Goal: Navigation & Orientation: Find specific page/section

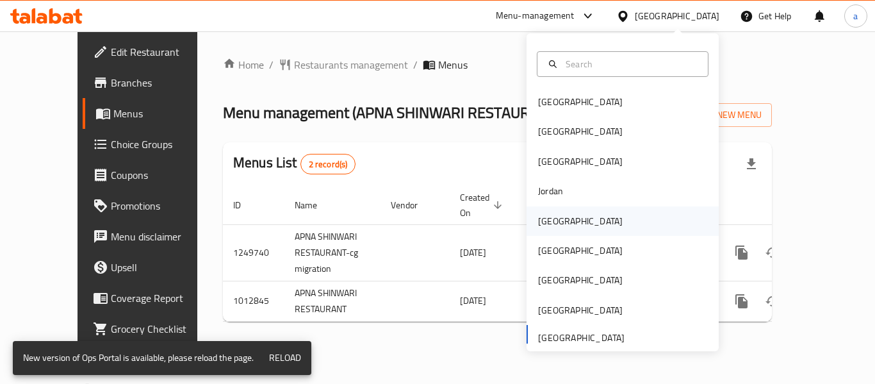
click at [558, 220] on div "[GEOGRAPHIC_DATA]" at bounding box center [580, 220] width 105 height 29
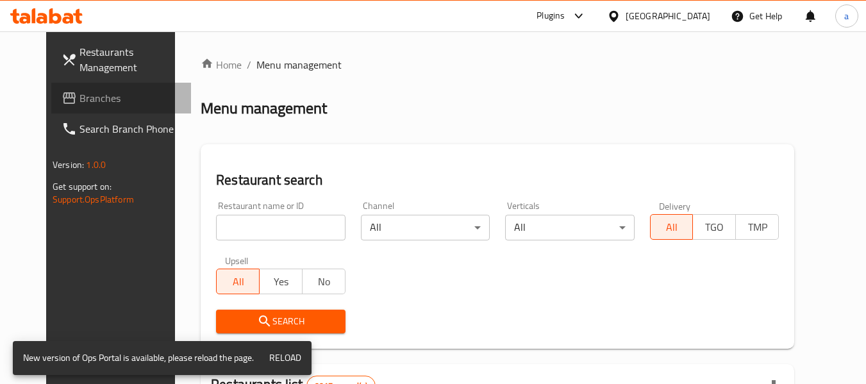
click at [79, 99] on span "Branches" at bounding box center [129, 97] width 101 height 15
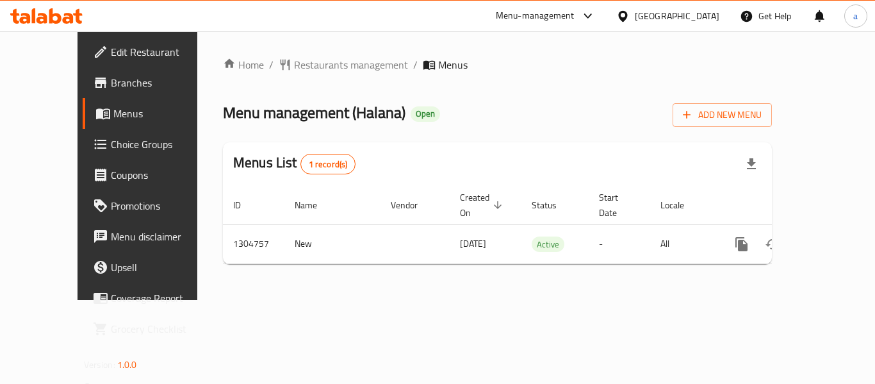
click at [694, 21] on div "[GEOGRAPHIC_DATA]" at bounding box center [677, 16] width 85 height 14
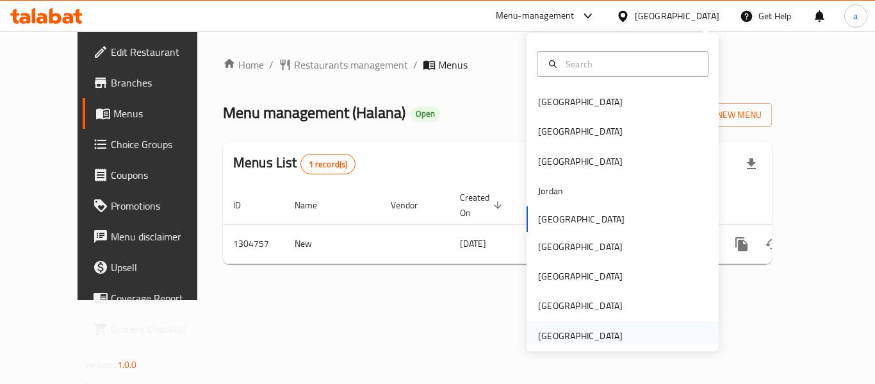
click at [612, 340] on div "[GEOGRAPHIC_DATA]" at bounding box center [580, 335] width 105 height 29
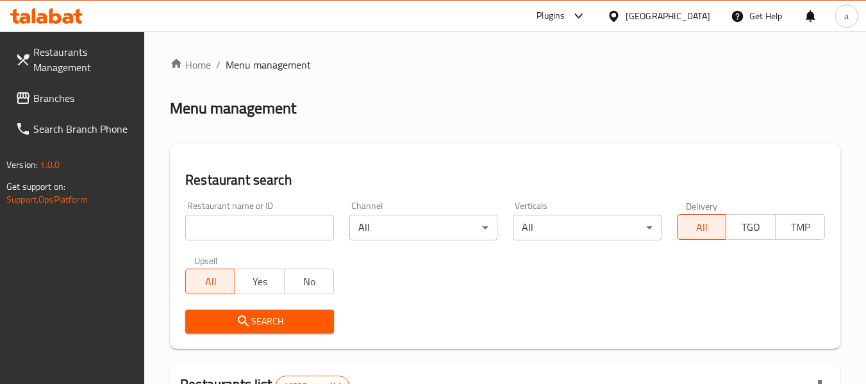
click at [73, 99] on span "Branches" at bounding box center [83, 97] width 101 height 15
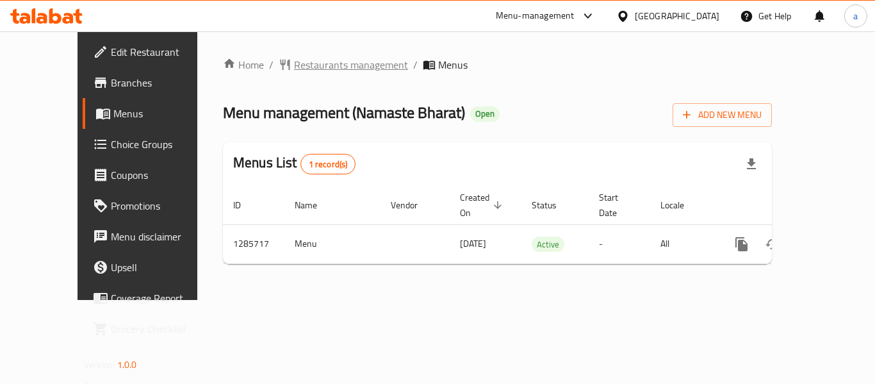
click at [294, 64] on span "Restaurants management" at bounding box center [351, 64] width 114 height 15
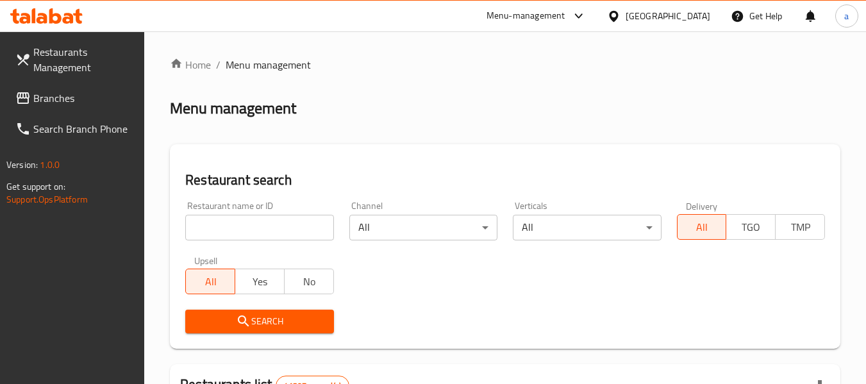
click at [96, 98] on span "Branches" at bounding box center [83, 97] width 101 height 15
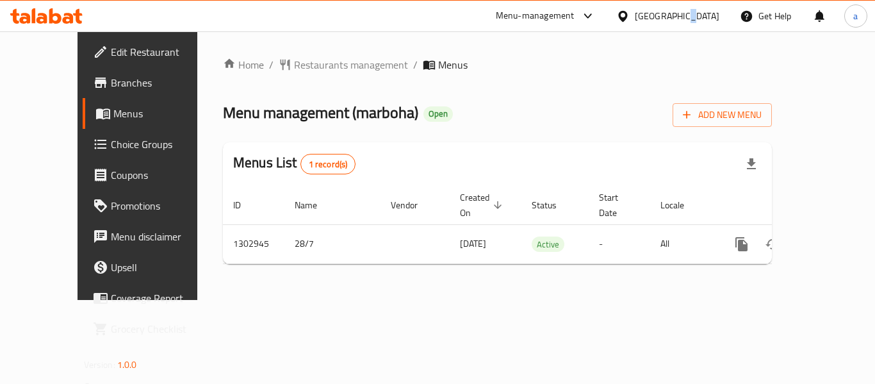
click at [683, 18] on div "[GEOGRAPHIC_DATA]" at bounding box center [677, 16] width 85 height 14
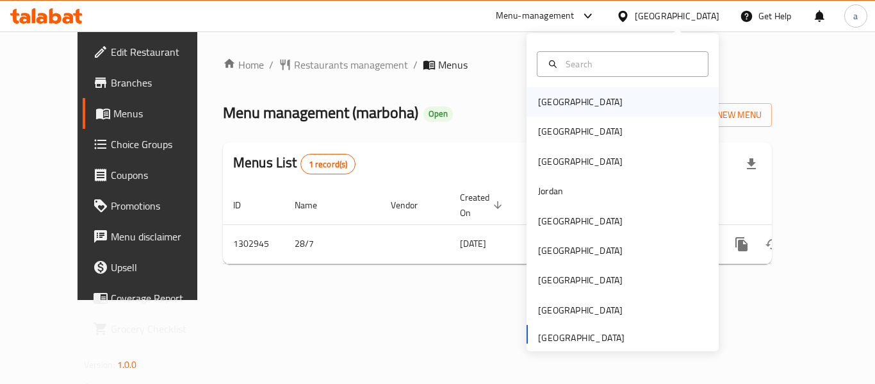
click at [579, 102] on div "[GEOGRAPHIC_DATA]" at bounding box center [623, 101] width 192 height 29
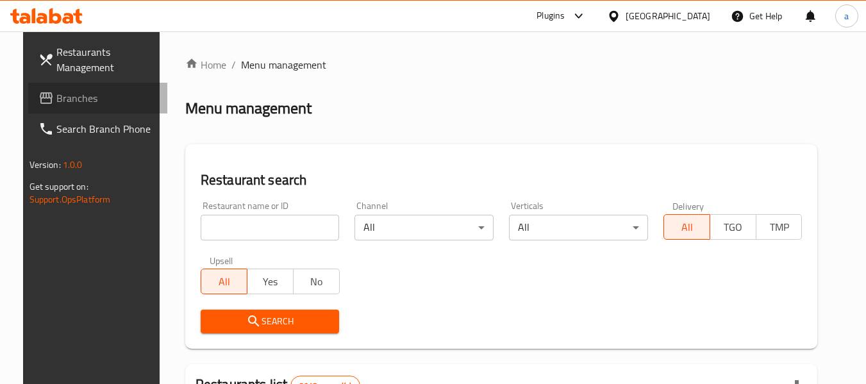
click at [69, 94] on span "Branches" at bounding box center [106, 97] width 101 height 15
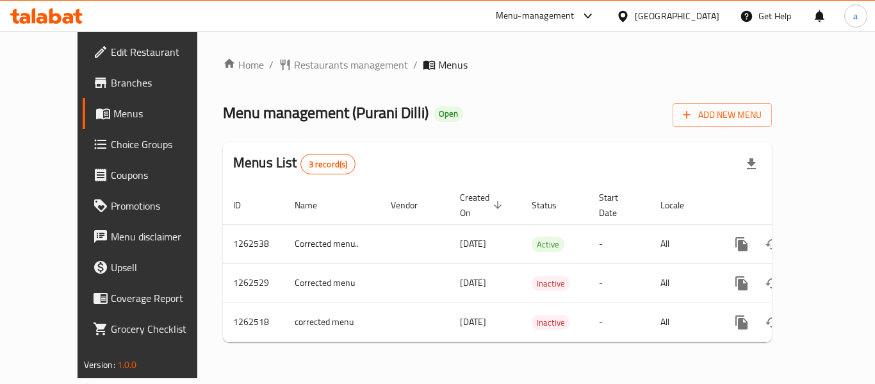
click at [635, 17] on div at bounding box center [625, 16] width 19 height 14
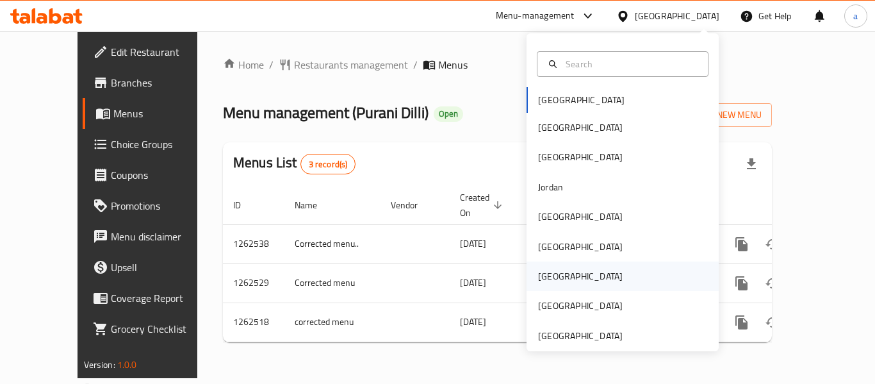
click at [539, 286] on div "[GEOGRAPHIC_DATA]" at bounding box center [580, 275] width 105 height 29
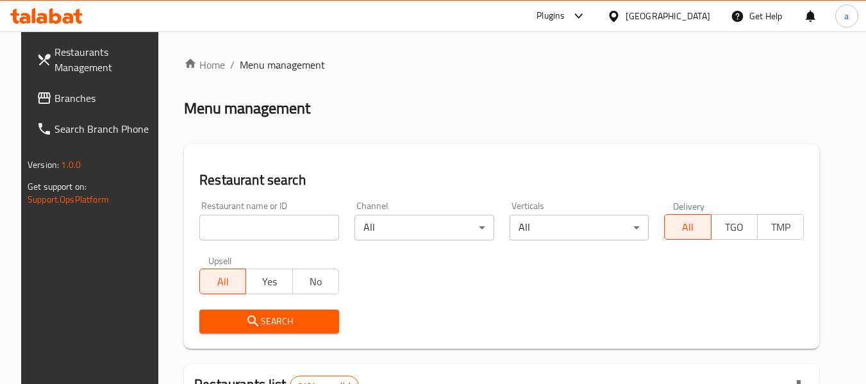
click at [38, 100] on icon at bounding box center [44, 98] width 13 height 12
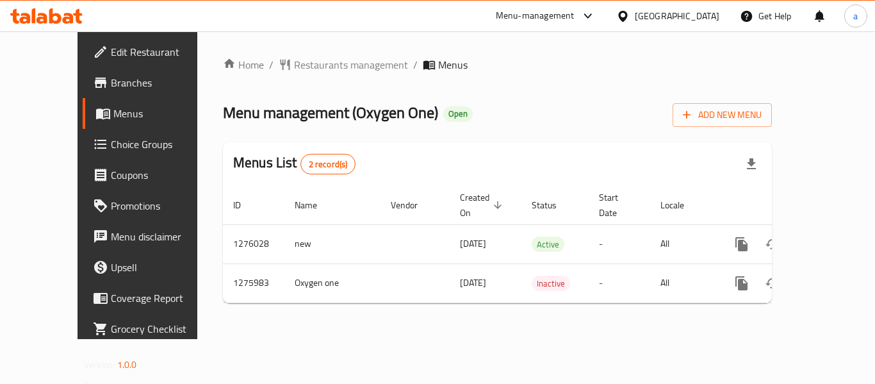
click at [358, 322] on div "Home / Restaurants management / Menus Menu management ( Oxygen One ) Open Add N…" at bounding box center [497, 185] width 600 height 308
click at [627, 17] on icon at bounding box center [622, 15] width 9 height 11
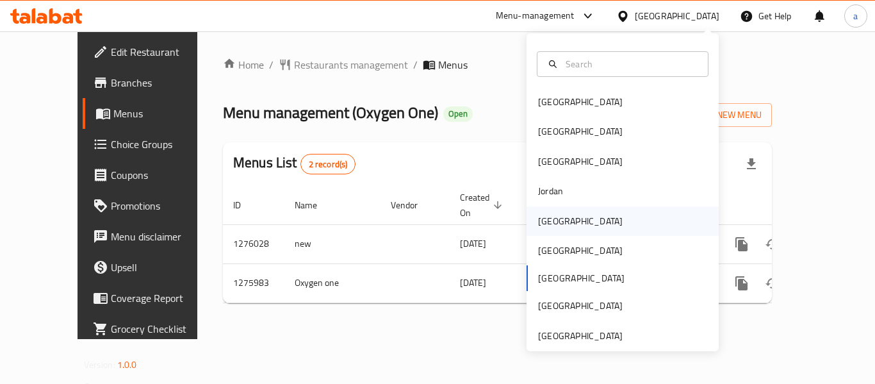
click at [557, 220] on div "[GEOGRAPHIC_DATA]" at bounding box center [580, 220] width 105 height 29
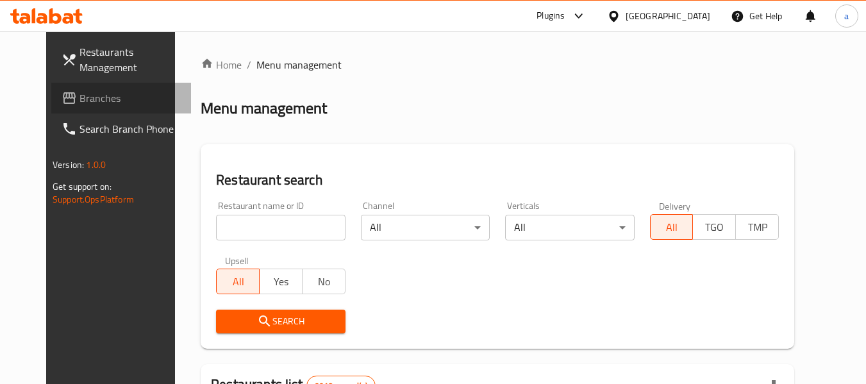
click at [73, 108] on link "Branches" at bounding box center [121, 98] width 140 height 31
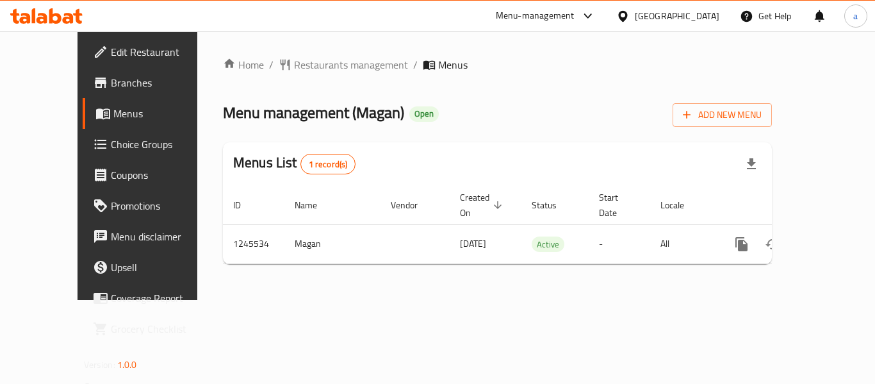
click at [447, 276] on div "Home / Restaurants management / Menus Menu management ( Magan ) Open Add New Me…" at bounding box center [497, 165] width 600 height 268
click at [678, 4] on div "[GEOGRAPHIC_DATA]" at bounding box center [668, 16] width 124 height 31
click at [627, 19] on icon at bounding box center [622, 15] width 9 height 11
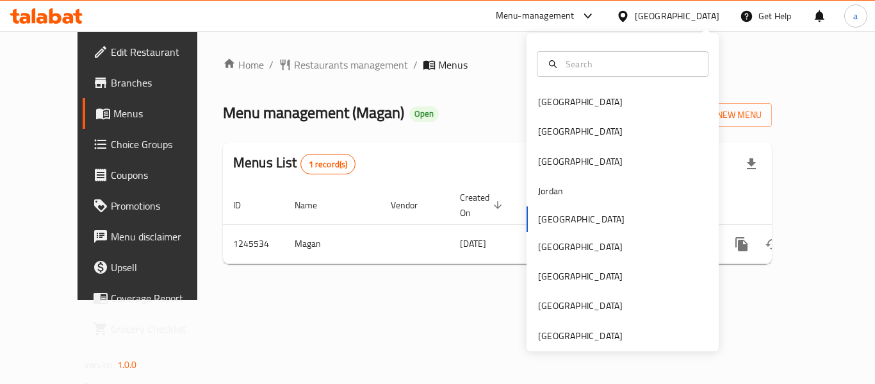
click at [572, 343] on div "Bahrain Egypt Iraq Jordan Kuwait Oman Qatar Saudi Arabia United Arab Emirates" at bounding box center [623, 192] width 192 height 318
drag, startPoint x: 572, startPoint y: 343, endPoint x: 556, endPoint y: 331, distance: 20.6
click at [556, 331] on div "[GEOGRAPHIC_DATA]" at bounding box center [580, 336] width 85 height 14
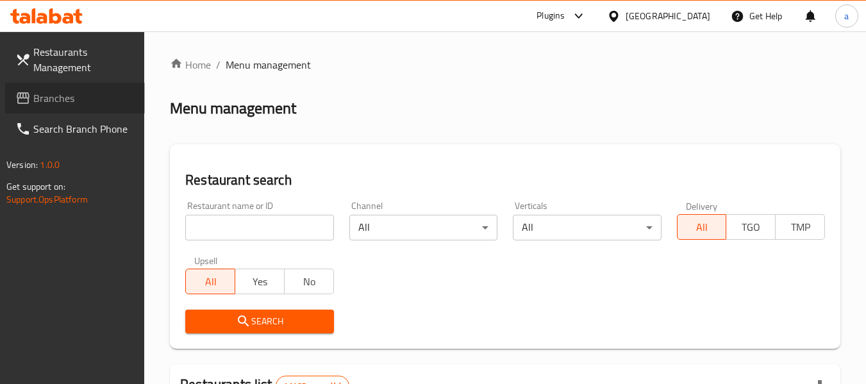
click at [76, 101] on span "Branches" at bounding box center [83, 97] width 101 height 15
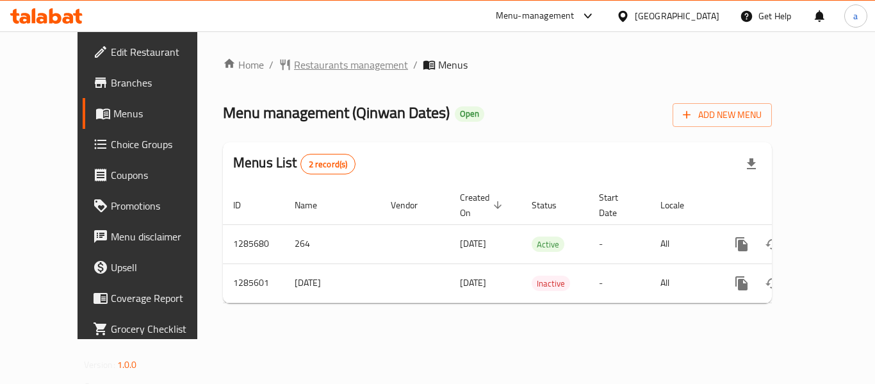
click at [294, 61] on span "Restaurants management" at bounding box center [351, 64] width 114 height 15
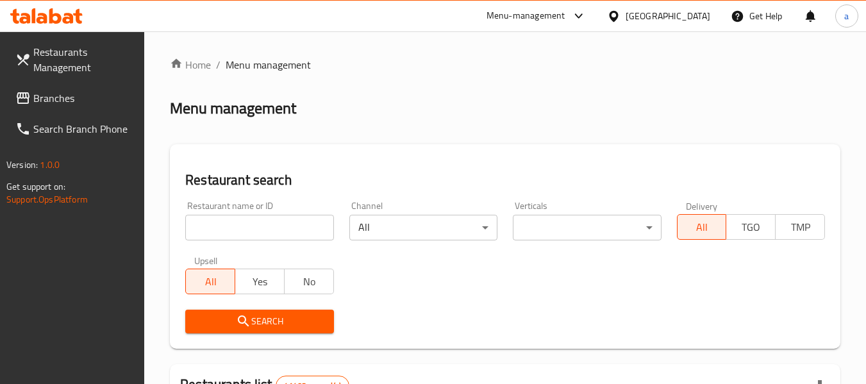
click at [51, 103] on span "Branches" at bounding box center [83, 97] width 101 height 15
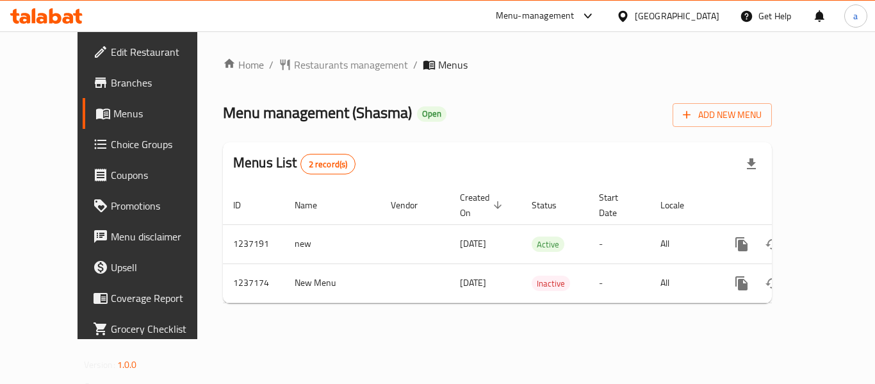
click at [650, 2] on div "[GEOGRAPHIC_DATA]" at bounding box center [668, 16] width 124 height 31
click at [643, 12] on div "[GEOGRAPHIC_DATA]" at bounding box center [677, 16] width 85 height 14
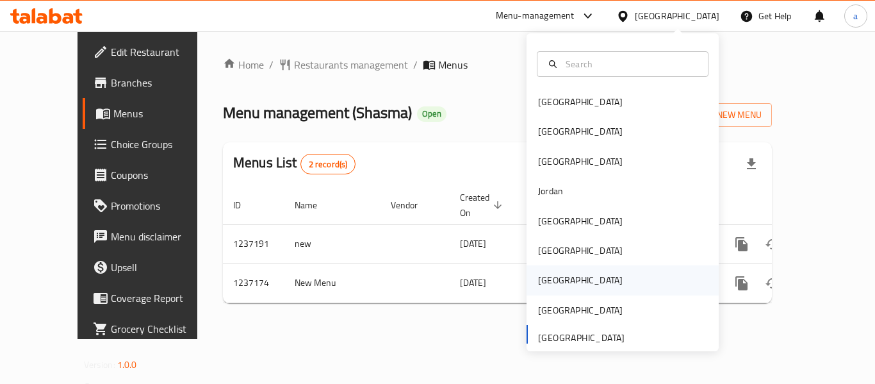
click at [538, 277] on div "[GEOGRAPHIC_DATA]" at bounding box center [580, 280] width 85 height 14
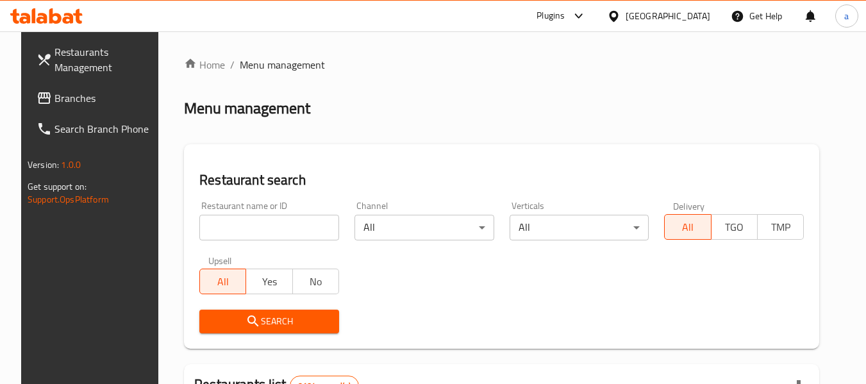
drag, startPoint x: 531, startPoint y: 277, endPoint x: 38, endPoint y: 106, distance: 521.6
click at [54, 106] on span "Branches" at bounding box center [104, 97] width 101 height 15
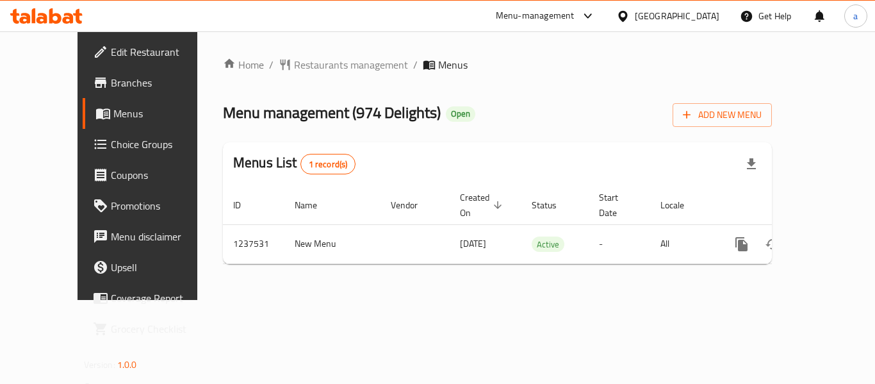
click at [635, 9] on div at bounding box center [625, 16] width 19 height 14
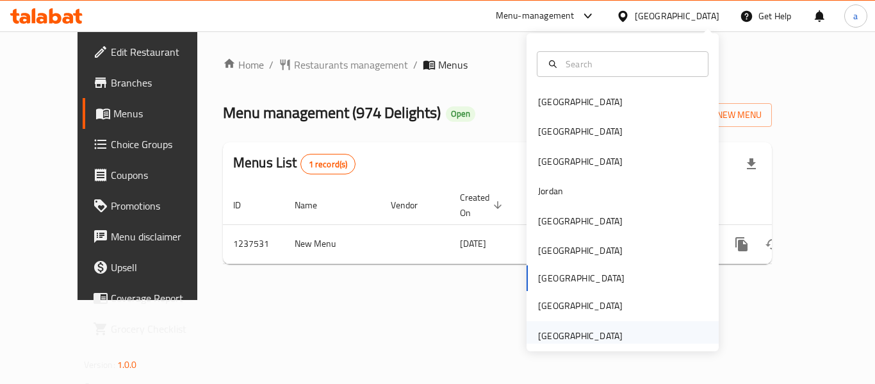
drag, startPoint x: 696, startPoint y: 9, endPoint x: 566, endPoint y: 338, distance: 353.3
click at [566, 338] on div "[GEOGRAPHIC_DATA]" at bounding box center [580, 336] width 85 height 14
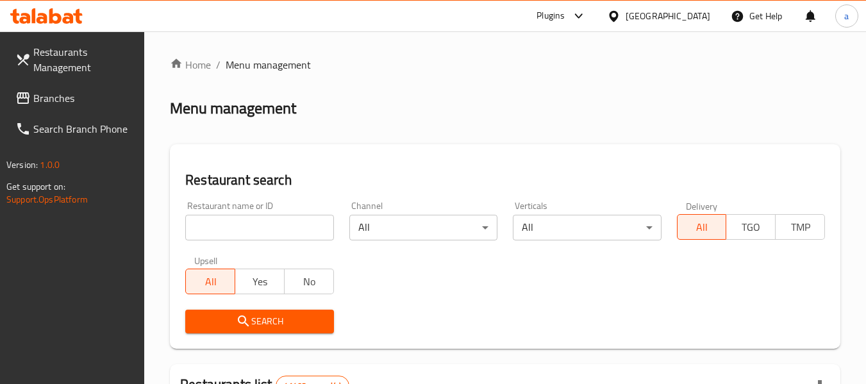
click at [56, 87] on link "Branches" at bounding box center [75, 98] width 140 height 31
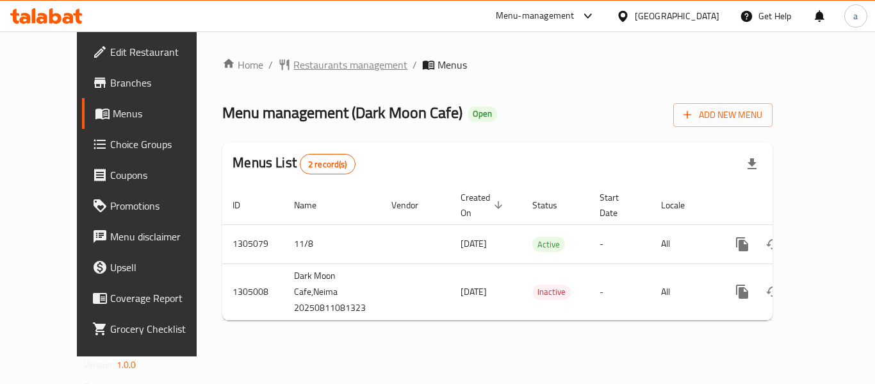
click at [293, 66] on span "Restaurants management" at bounding box center [350, 64] width 114 height 15
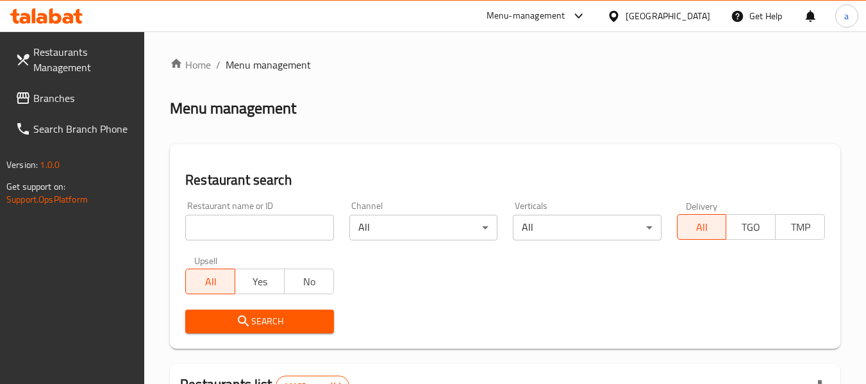
click at [74, 92] on span "Branches" at bounding box center [83, 97] width 101 height 15
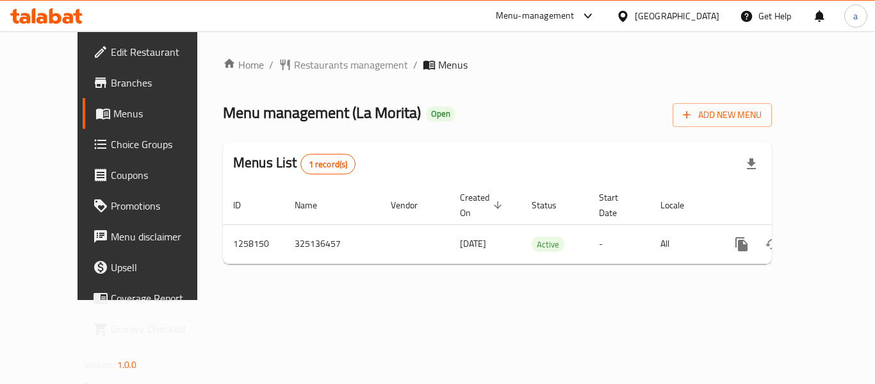
click at [677, 23] on div "[GEOGRAPHIC_DATA]" at bounding box center [677, 16] width 85 height 14
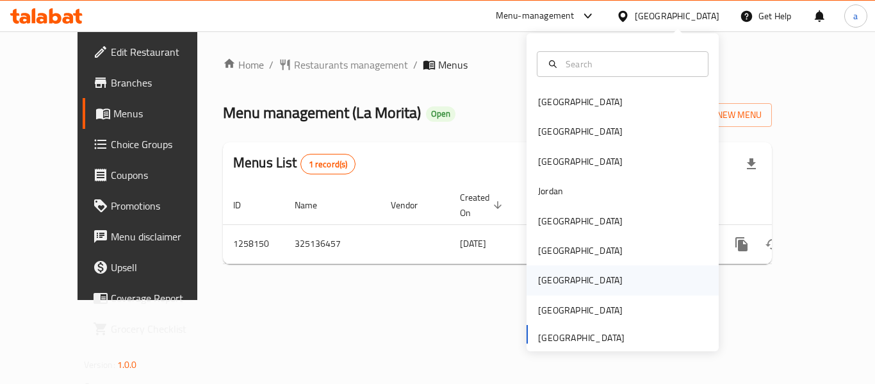
click at [554, 271] on div "[GEOGRAPHIC_DATA]" at bounding box center [580, 279] width 105 height 29
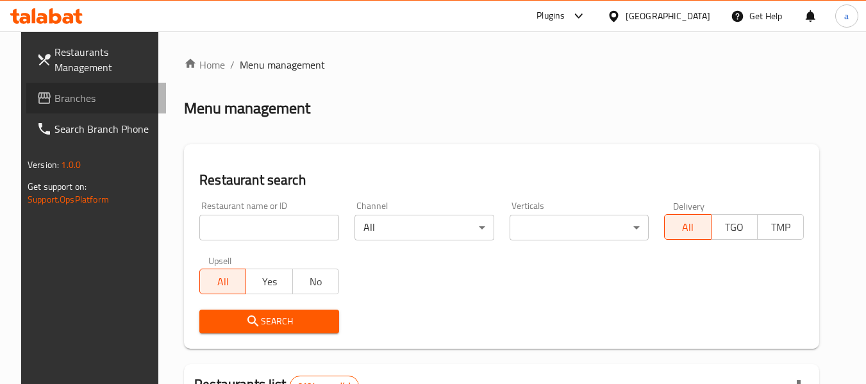
click at [89, 101] on span "Branches" at bounding box center [104, 97] width 101 height 15
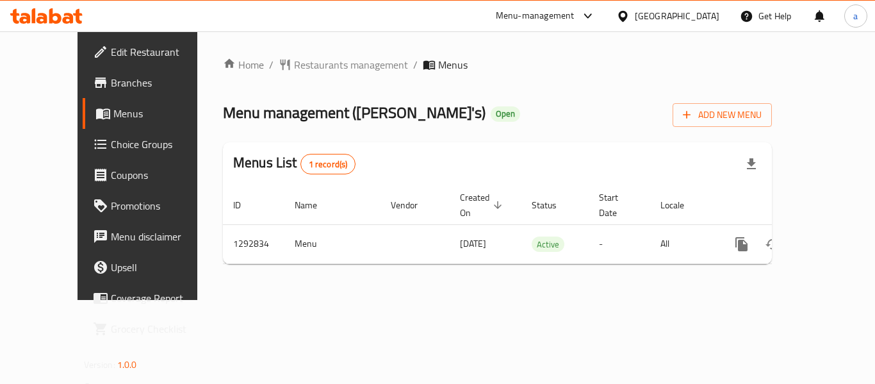
click at [709, 13] on div "Qatar" at bounding box center [677, 16] width 85 height 14
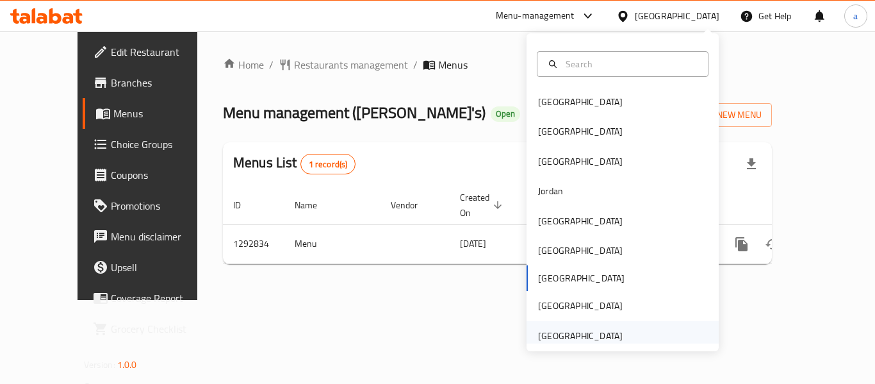
click at [561, 333] on div "[GEOGRAPHIC_DATA]" at bounding box center [580, 336] width 85 height 14
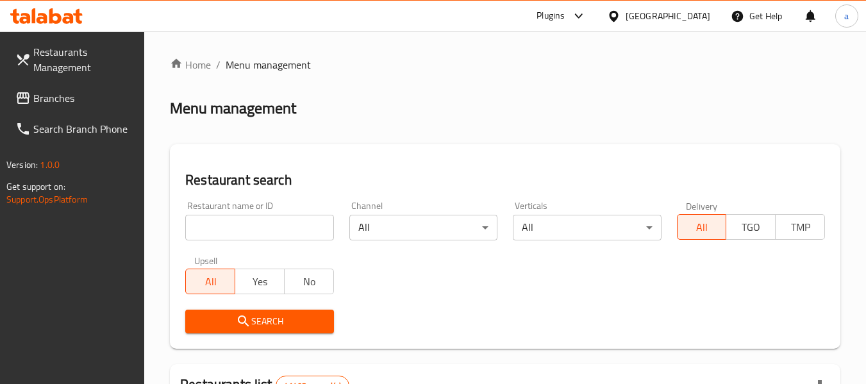
click at [58, 85] on link "Branches" at bounding box center [75, 98] width 140 height 31
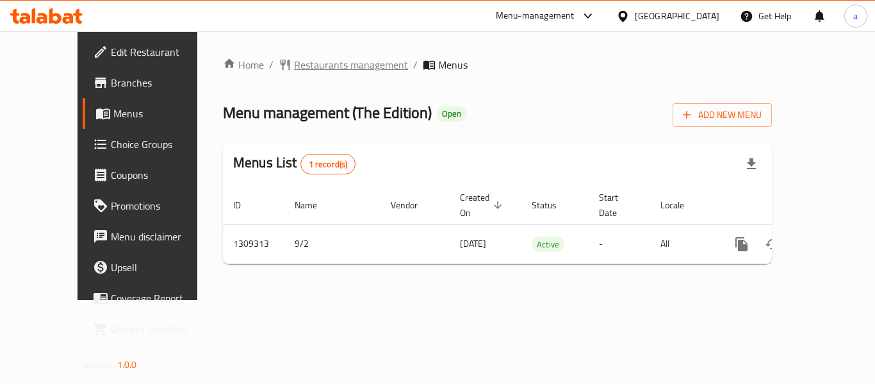
click at [294, 67] on span "Restaurants management" at bounding box center [351, 64] width 114 height 15
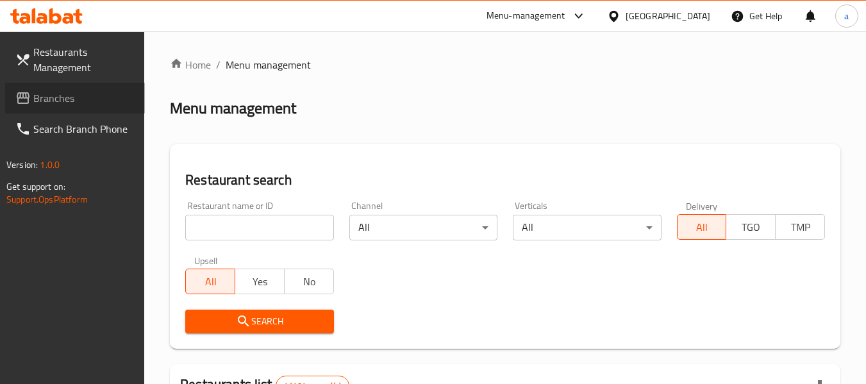
click at [69, 101] on span "Branches" at bounding box center [83, 97] width 101 height 15
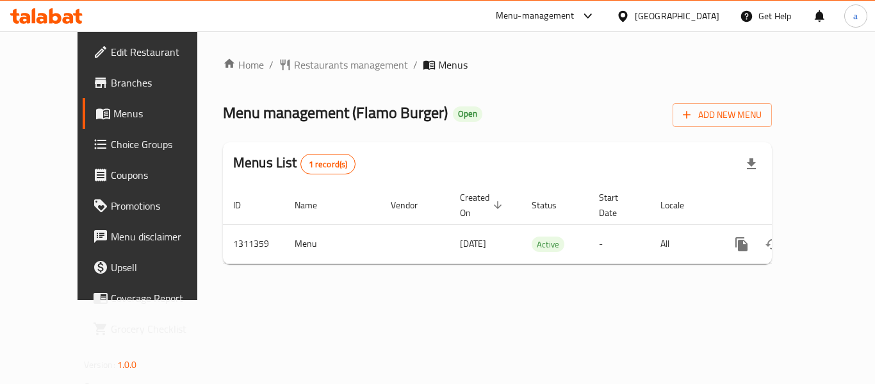
click at [685, 25] on div "[GEOGRAPHIC_DATA]" at bounding box center [668, 16] width 124 height 31
click at [663, 10] on div "[GEOGRAPHIC_DATA]" at bounding box center [677, 16] width 85 height 14
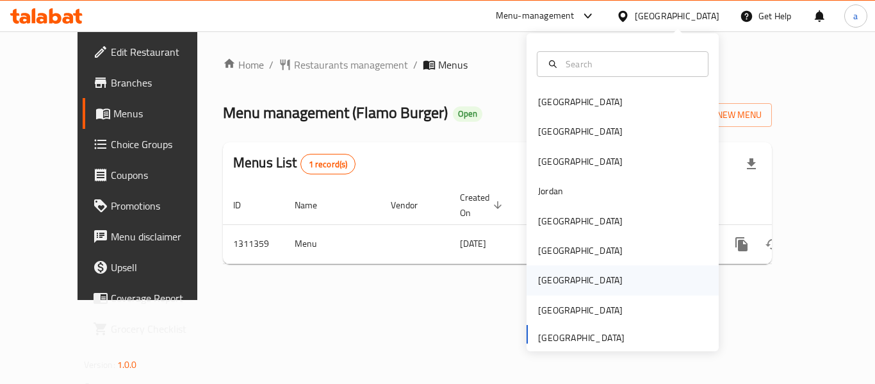
click at [546, 282] on div "Qatar" at bounding box center [580, 280] width 85 height 14
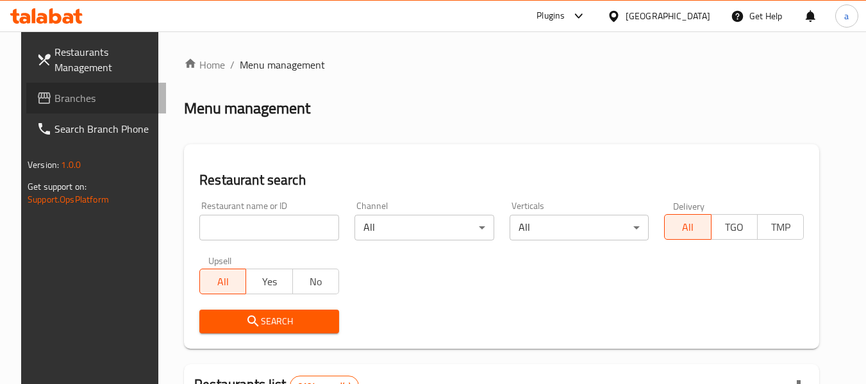
click at [57, 86] on link "Branches" at bounding box center [96, 98] width 140 height 31
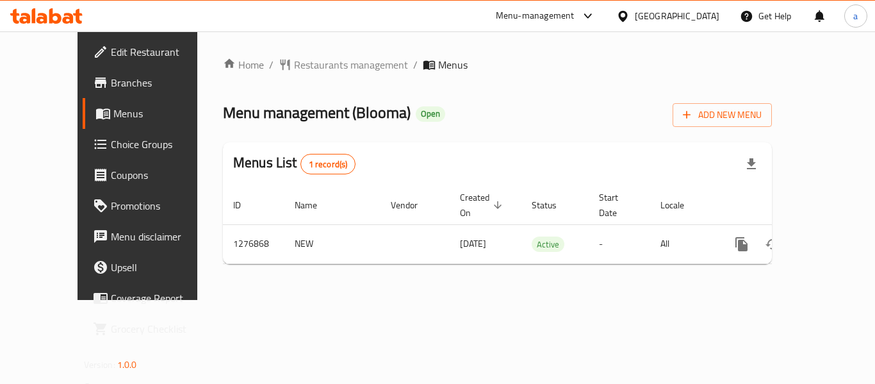
click at [721, 19] on div "[GEOGRAPHIC_DATA]" at bounding box center [668, 16] width 124 height 31
click at [627, 17] on icon at bounding box center [622, 15] width 9 height 11
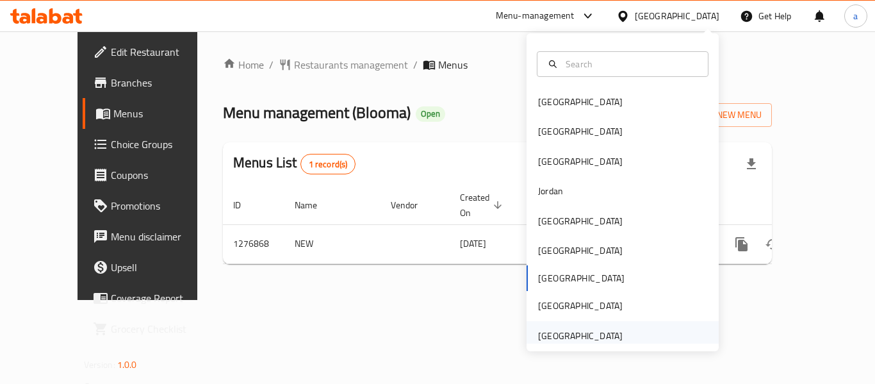
drag, startPoint x: 689, startPoint y: 17, endPoint x: 605, endPoint y: 340, distance: 334.5
click at [605, 340] on div "[GEOGRAPHIC_DATA]" at bounding box center [580, 336] width 85 height 14
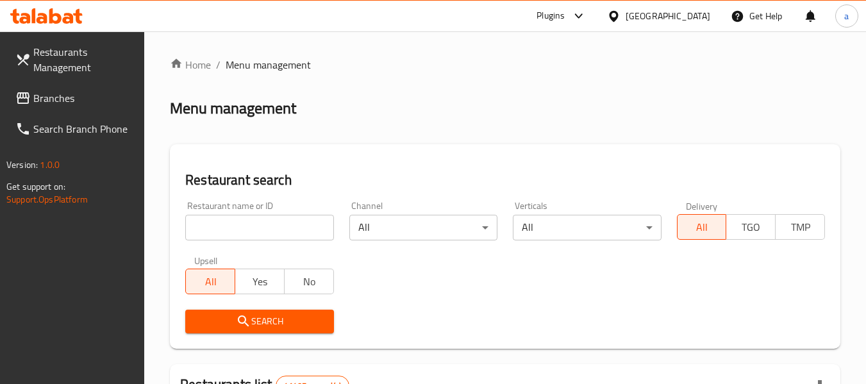
click at [39, 91] on span "Branches" at bounding box center [83, 97] width 101 height 15
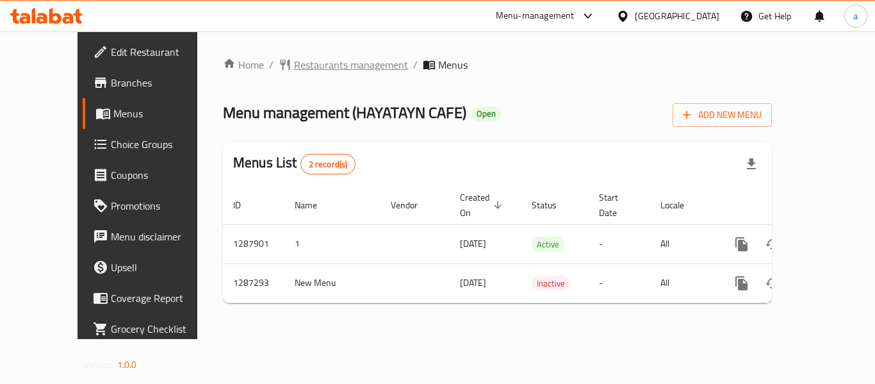
click at [294, 62] on span "Restaurants management" at bounding box center [351, 64] width 114 height 15
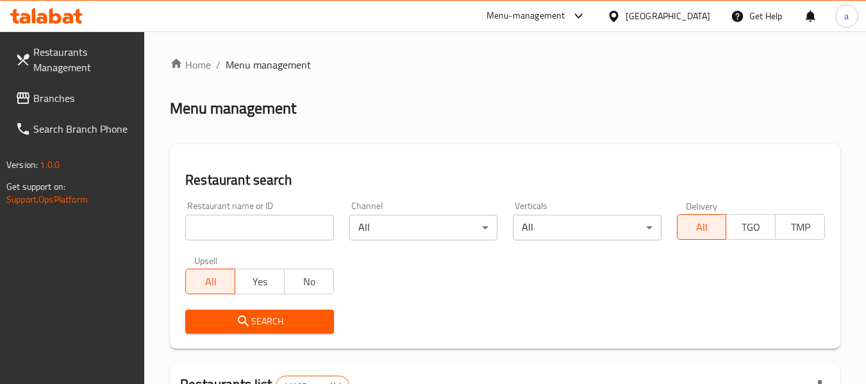
click at [89, 97] on span "Branches" at bounding box center [83, 97] width 101 height 15
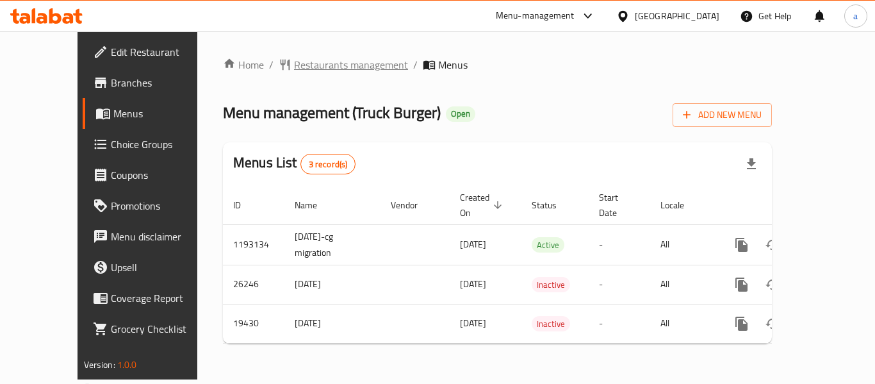
click at [294, 63] on span "Restaurants management" at bounding box center [351, 64] width 114 height 15
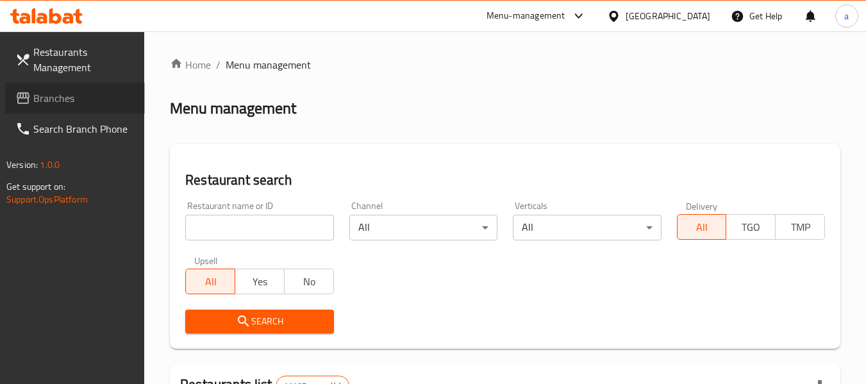
drag, startPoint x: 62, startPoint y: 91, endPoint x: 39, endPoint y: 88, distance: 22.6
click at [62, 90] on span "Branches" at bounding box center [83, 97] width 101 height 15
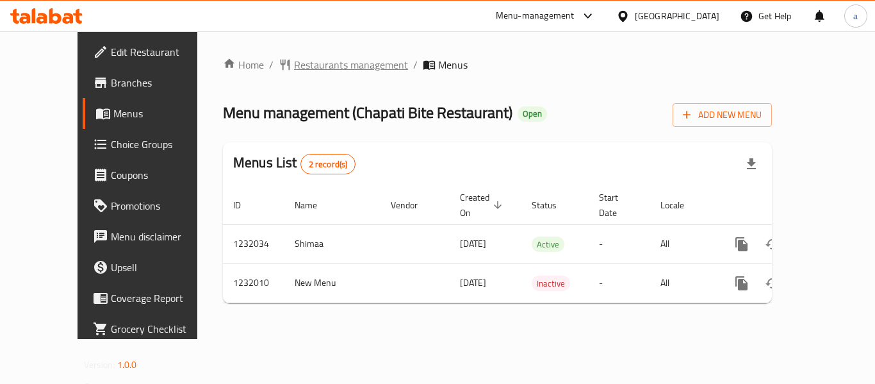
click at [294, 67] on span "Restaurants management" at bounding box center [351, 64] width 114 height 15
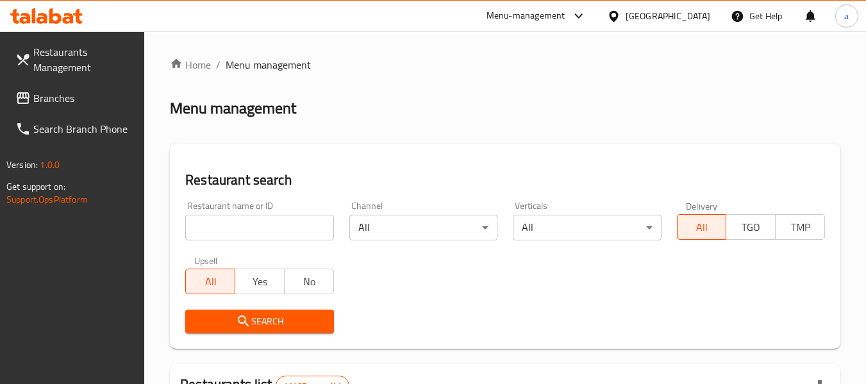
click at [62, 98] on span "Branches" at bounding box center [83, 97] width 101 height 15
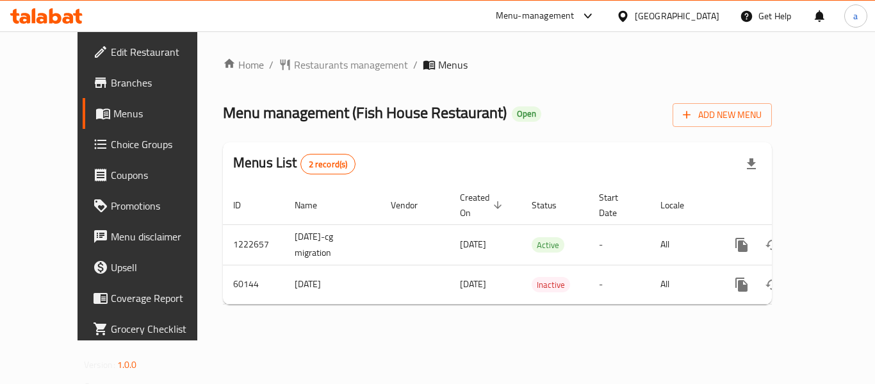
click at [665, 17] on div "[GEOGRAPHIC_DATA]" at bounding box center [677, 16] width 85 height 14
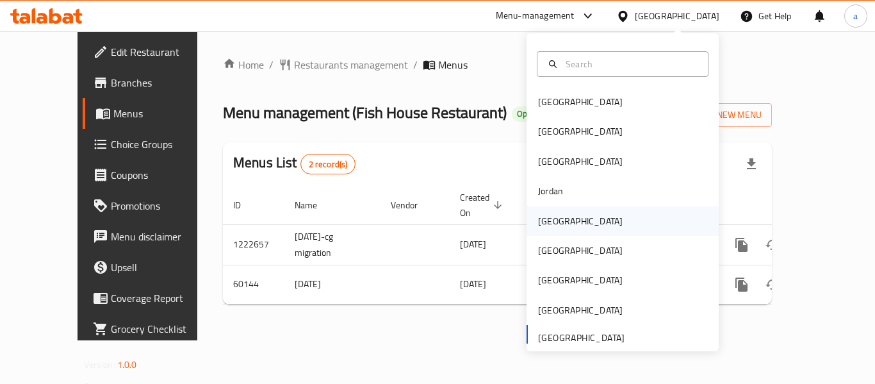
click at [546, 226] on div "[GEOGRAPHIC_DATA]" at bounding box center [580, 221] width 85 height 14
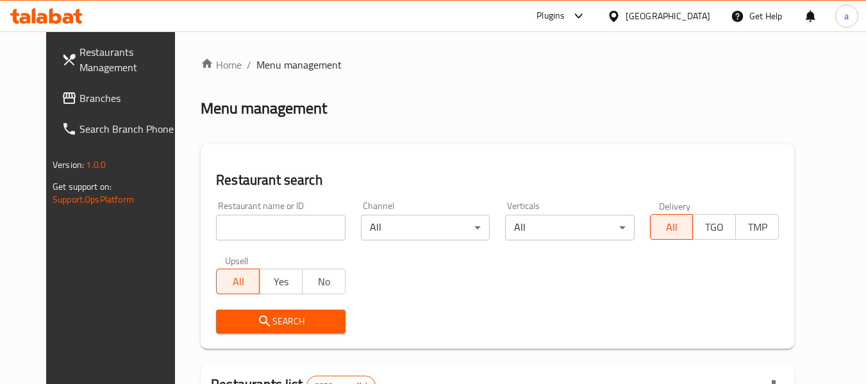
click at [79, 94] on span "Branches" at bounding box center [129, 97] width 101 height 15
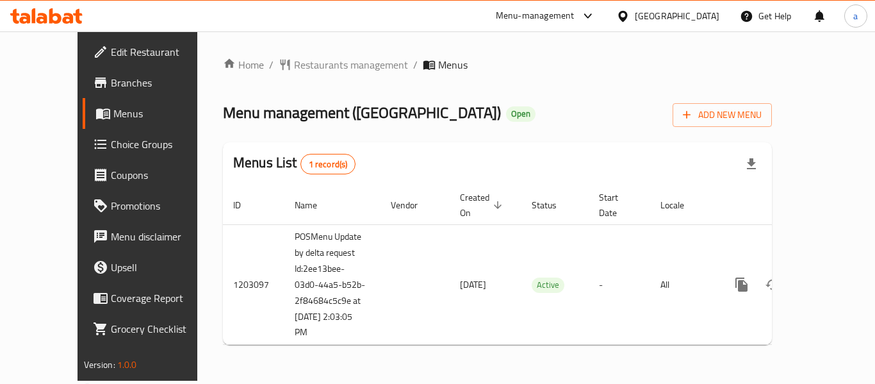
click at [630, 15] on icon at bounding box center [622, 16] width 13 height 13
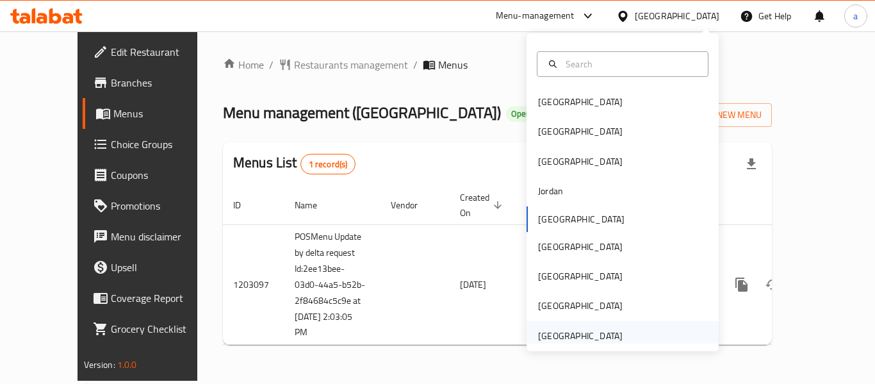
click at [554, 340] on div "[GEOGRAPHIC_DATA]" at bounding box center [580, 336] width 85 height 14
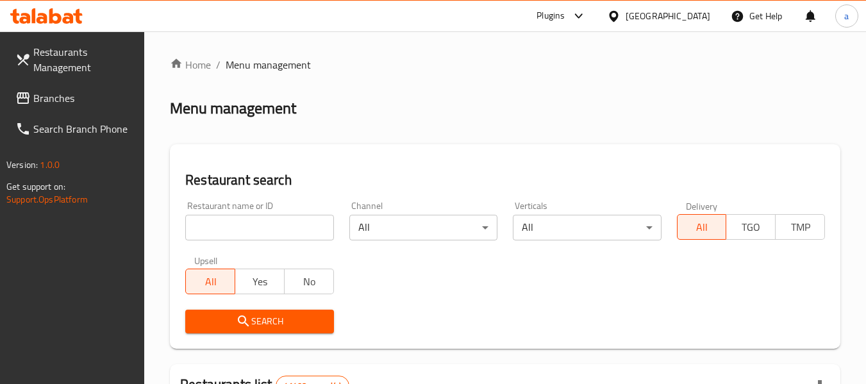
click at [73, 94] on span "Branches" at bounding box center [83, 97] width 101 height 15
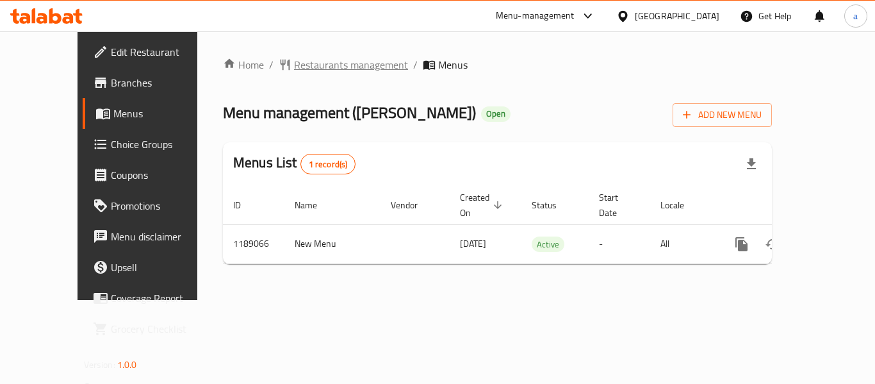
click at [308, 62] on span "Restaurants management" at bounding box center [351, 64] width 114 height 15
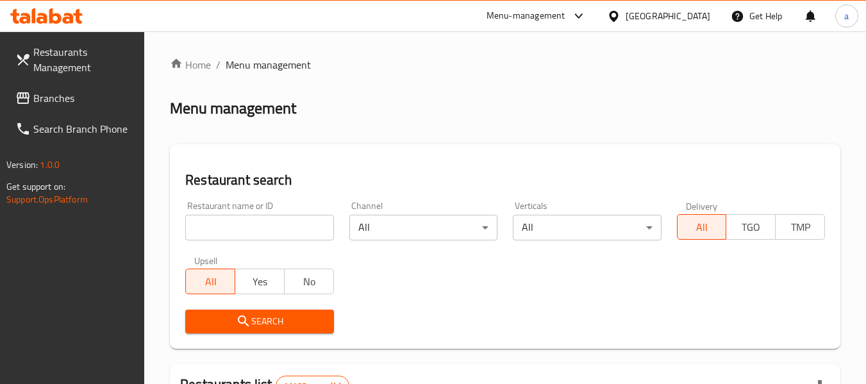
click at [84, 106] on link "Branches" at bounding box center [75, 98] width 140 height 31
